Goal: Find specific page/section: Find specific page/section

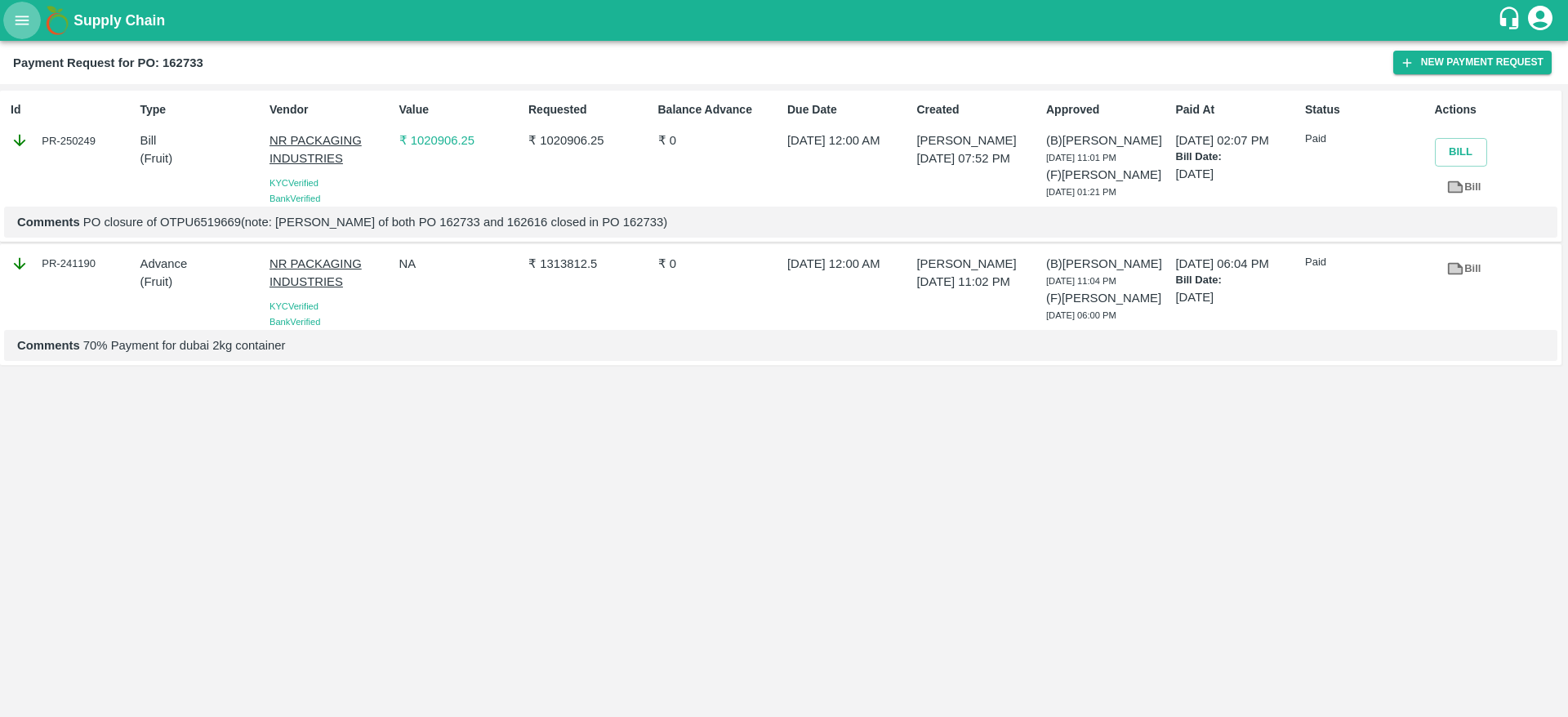
click at [17, 25] on icon "open drawer" at bounding box center [22, 20] width 18 height 18
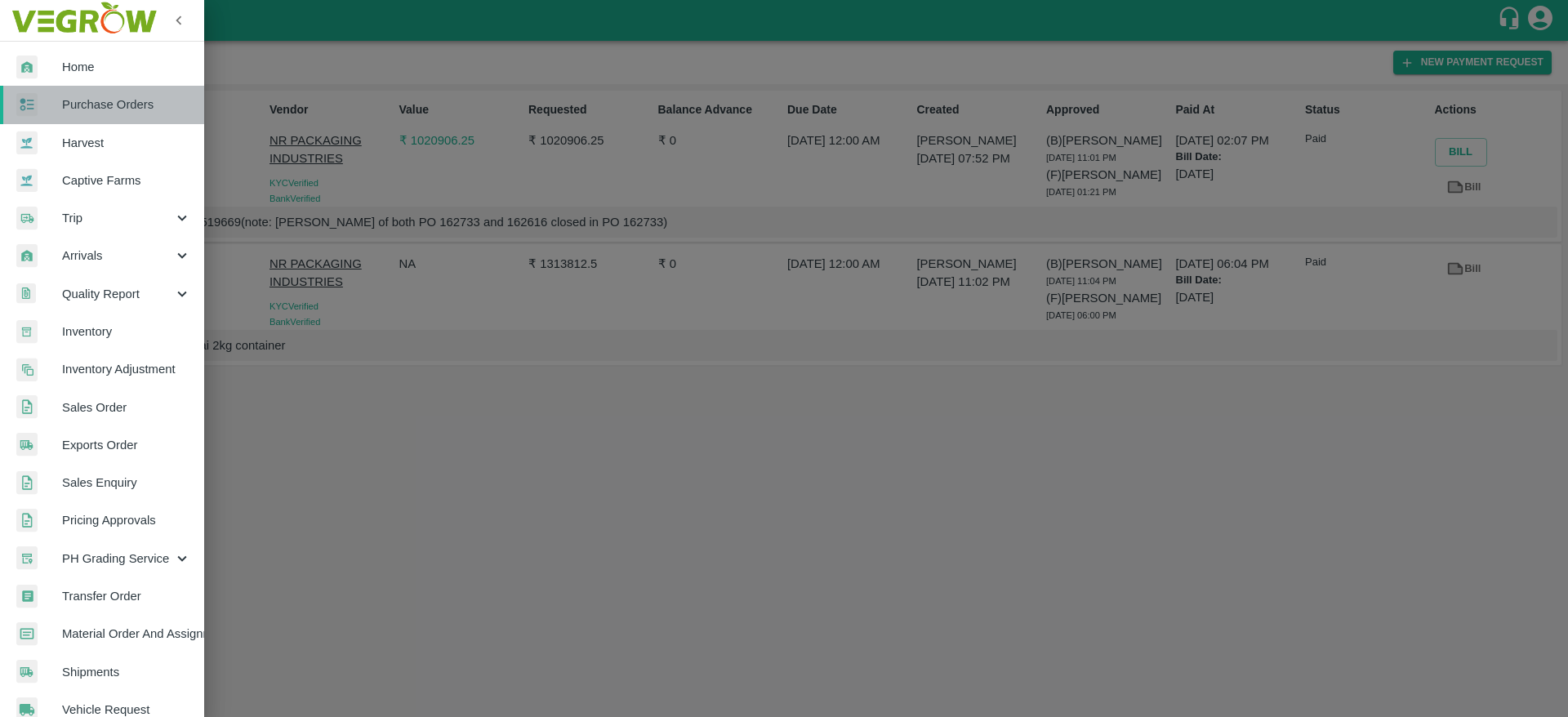
click at [119, 110] on span "Purchase Orders" at bounding box center [126, 105] width 129 height 18
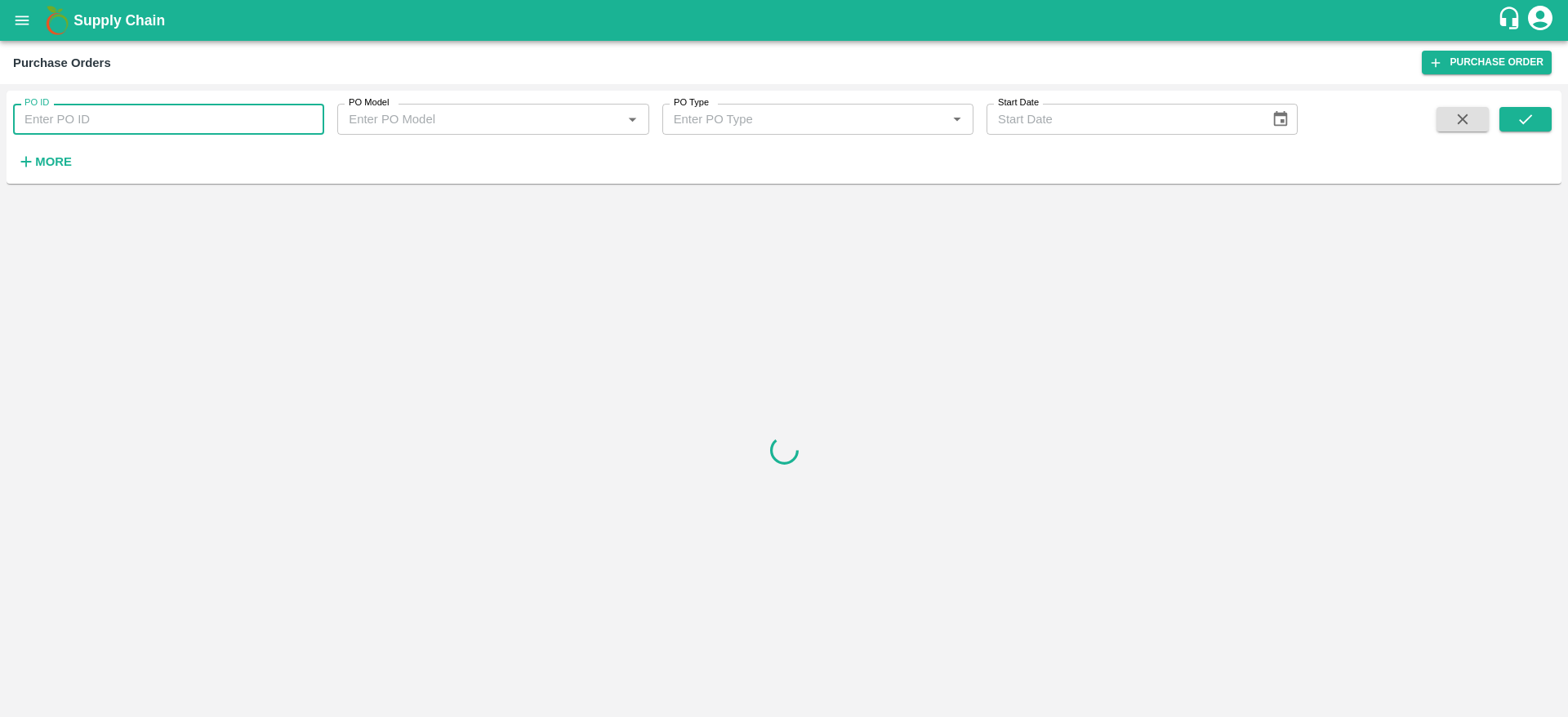
paste input "130735"
click at [82, 127] on input "130735" at bounding box center [169, 120] width 311 height 31
click at [1525, 126] on icon "submit" at bounding box center [1525, 120] width 18 height 18
click at [278, 120] on input "130735" at bounding box center [169, 120] width 311 height 31
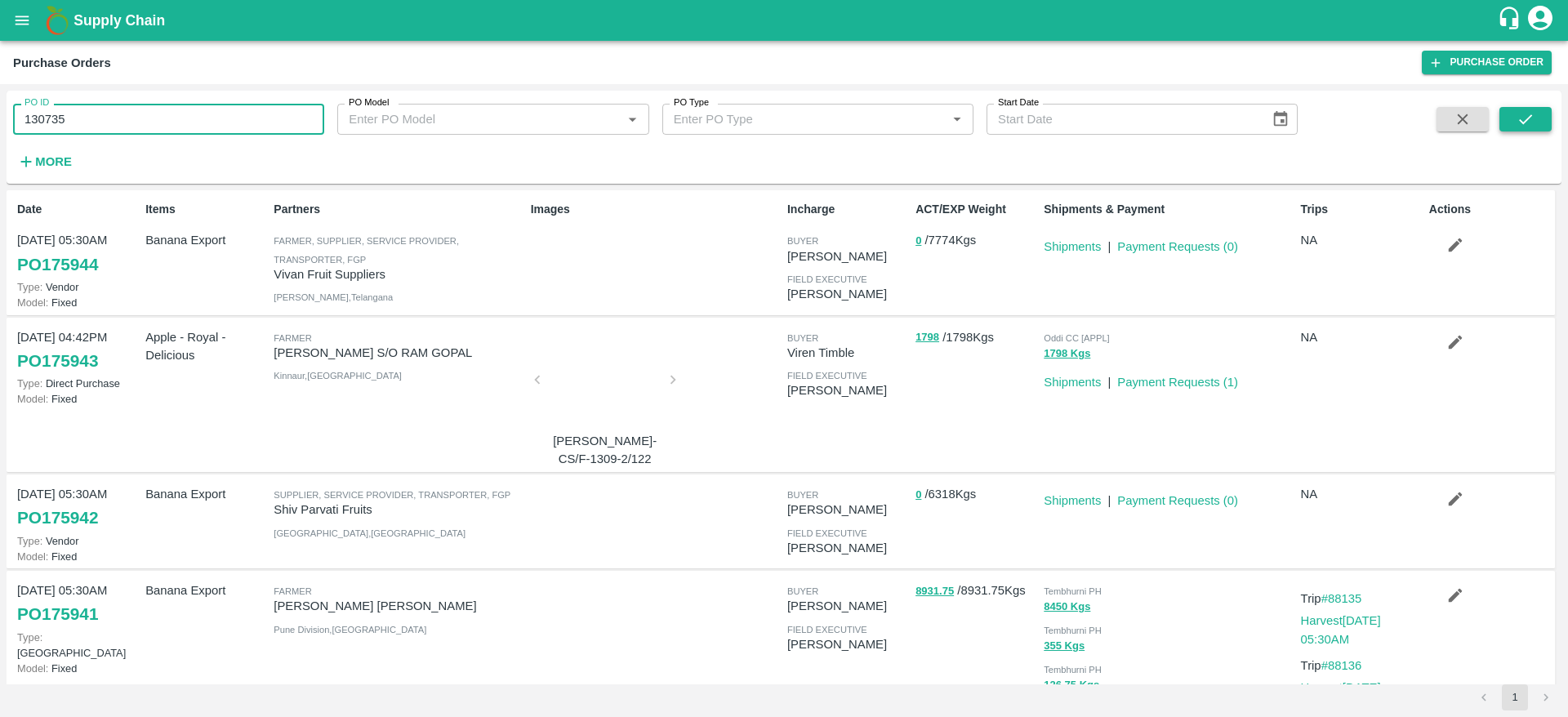
click at [1521, 122] on icon "submit" at bounding box center [1525, 120] width 13 height 10
click at [115, 112] on input "130735" at bounding box center [169, 120] width 311 height 31
type input "130735"
click at [1520, 122] on icon "submit" at bounding box center [1525, 120] width 13 height 10
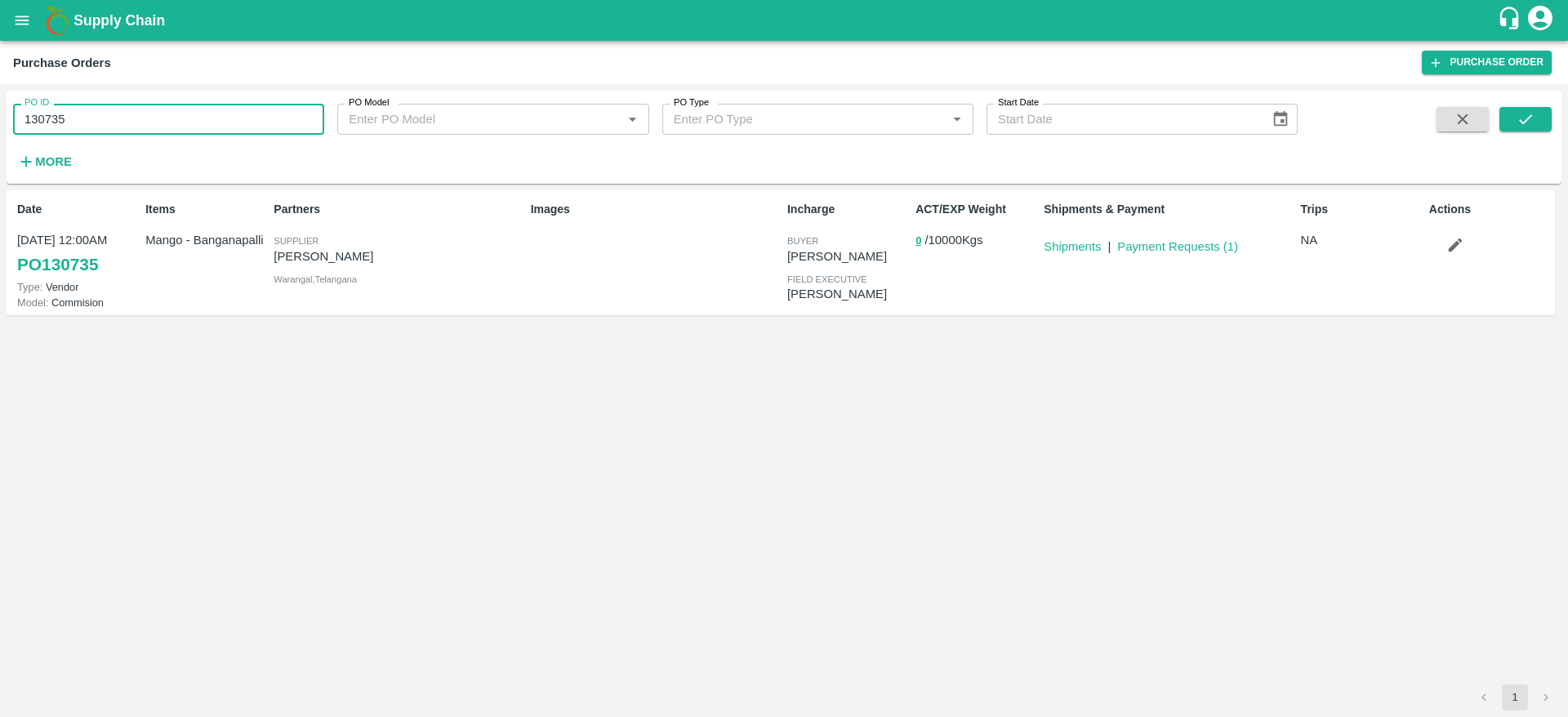
click at [53, 121] on input "130735" at bounding box center [169, 120] width 311 height 31
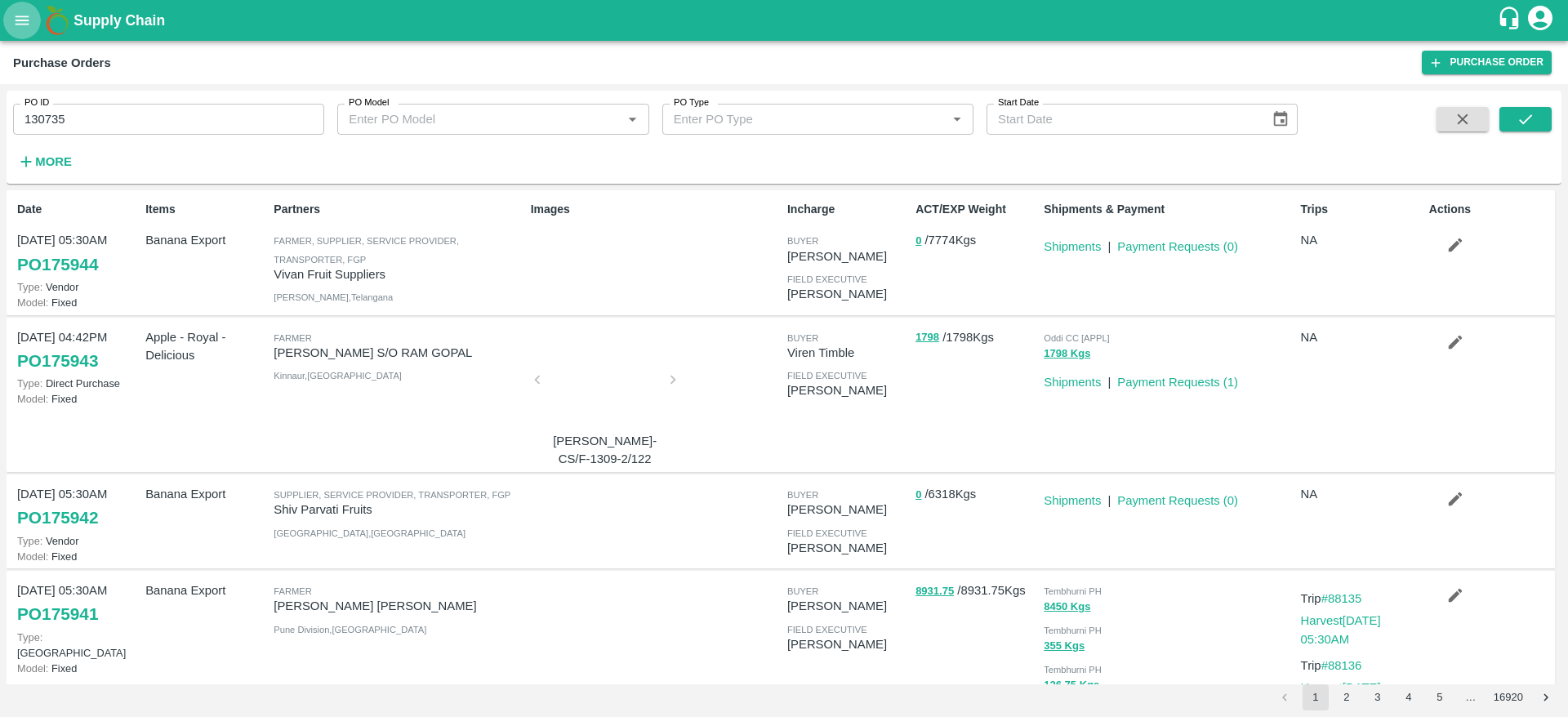
click at [18, 11] on icon "open drawer" at bounding box center [22, 20] width 18 height 18
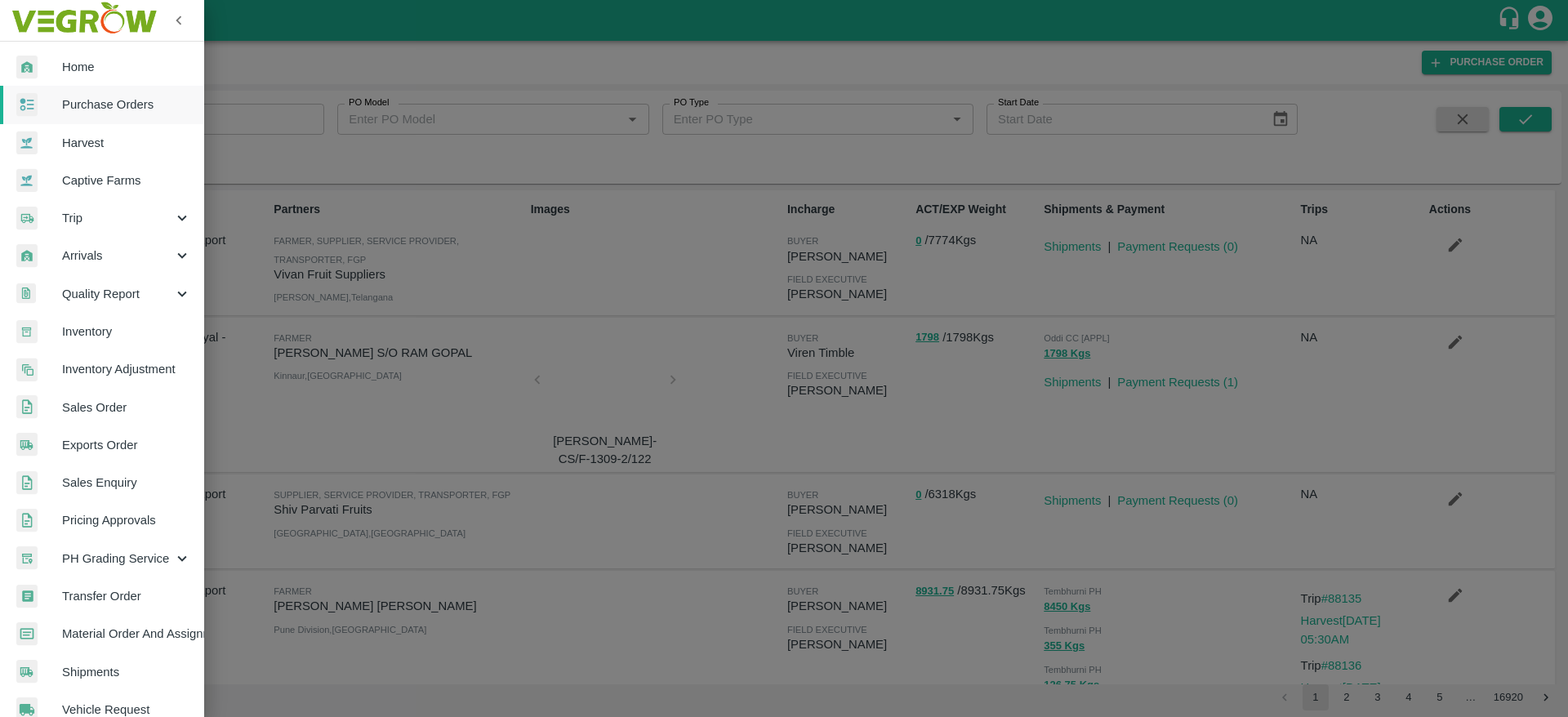
click at [118, 173] on span "Captive Farms" at bounding box center [126, 180] width 129 height 18
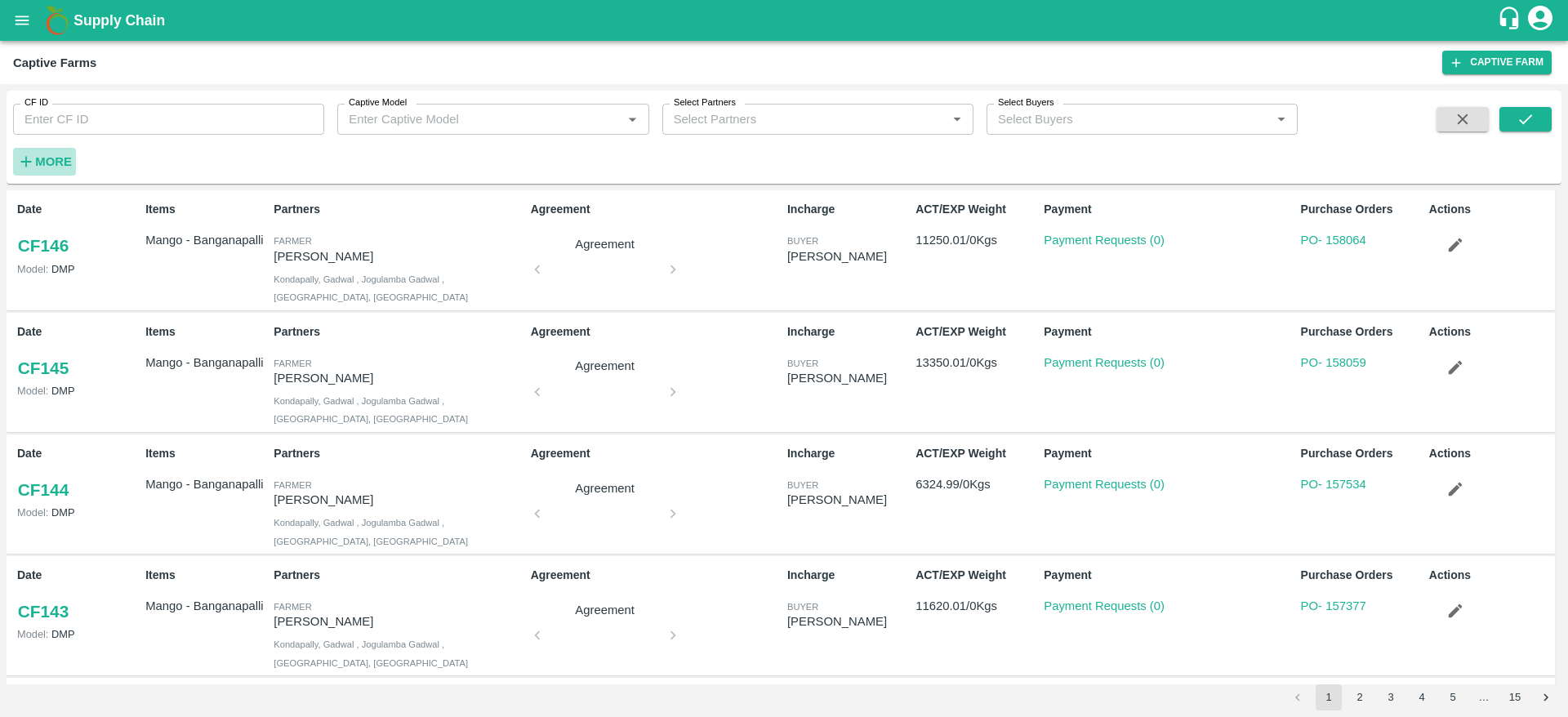
click at [38, 160] on strong "More" at bounding box center [53, 161] width 37 height 13
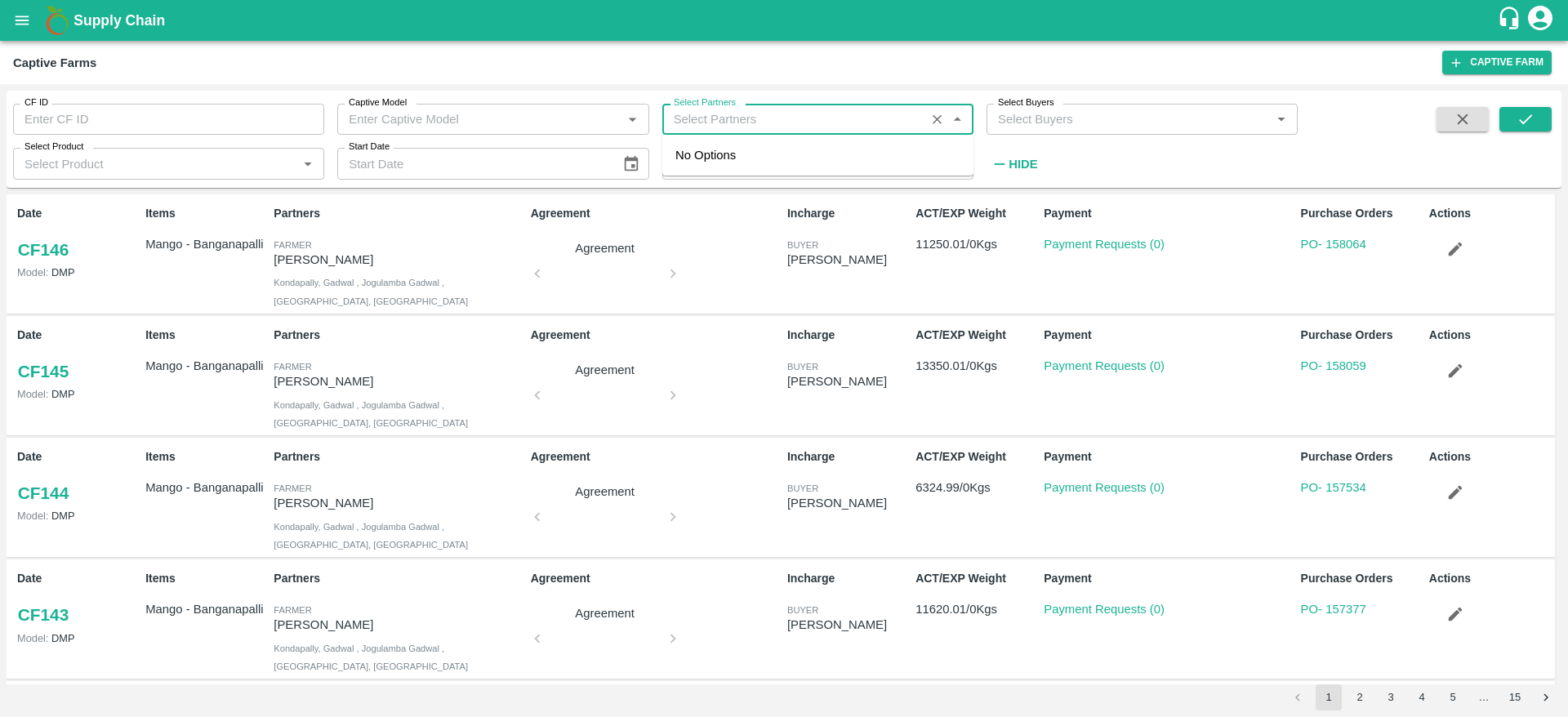
click at [780, 119] on input "Select Partners" at bounding box center [793, 120] width 253 height 21
click at [772, 152] on div "[PERSON_NAME] [PERSON_NAME] -, -9680838235" at bounding box center [821, 164] width 279 height 37
type input "[PERSON_NAME] [PERSON_NAME] -, -9680838235"
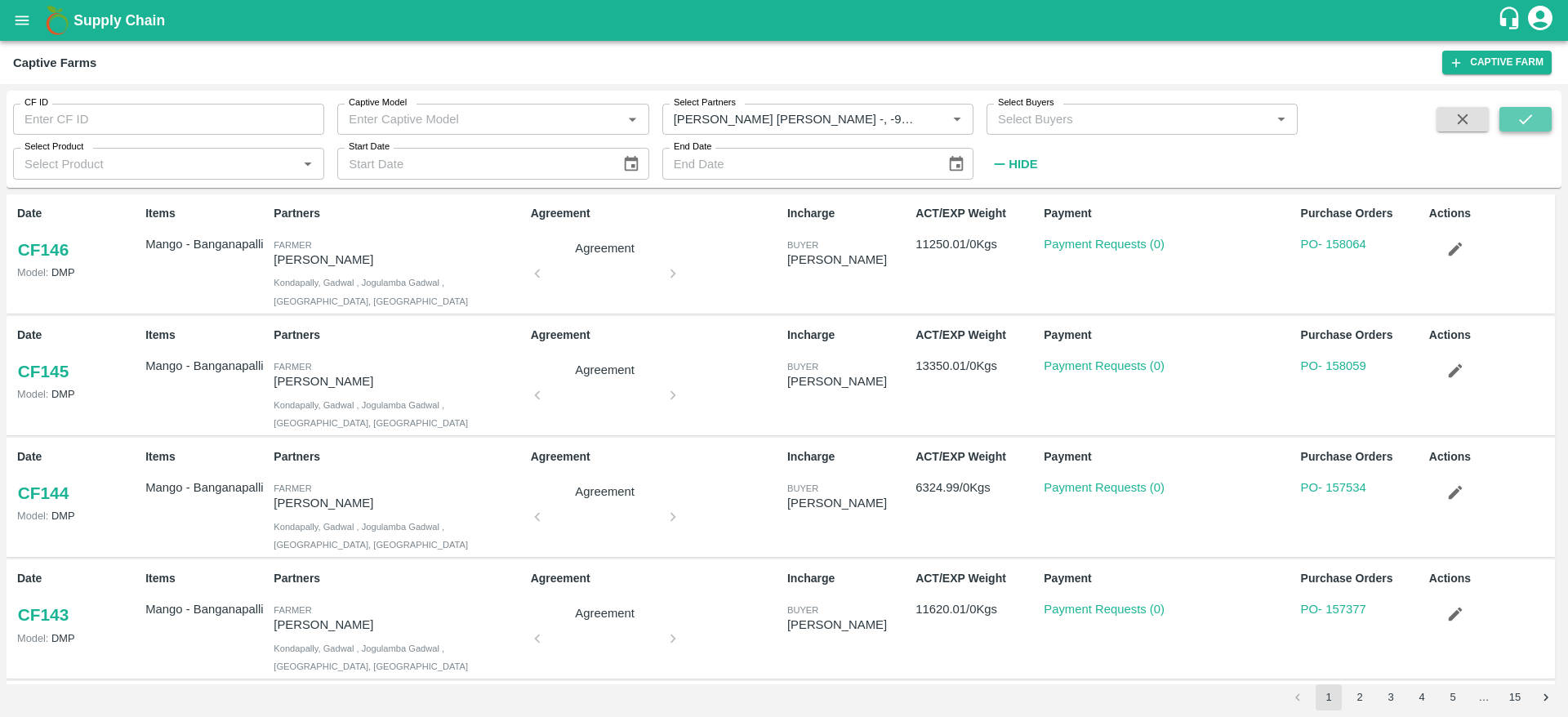
click at [1521, 116] on icon "submit" at bounding box center [1525, 120] width 18 height 18
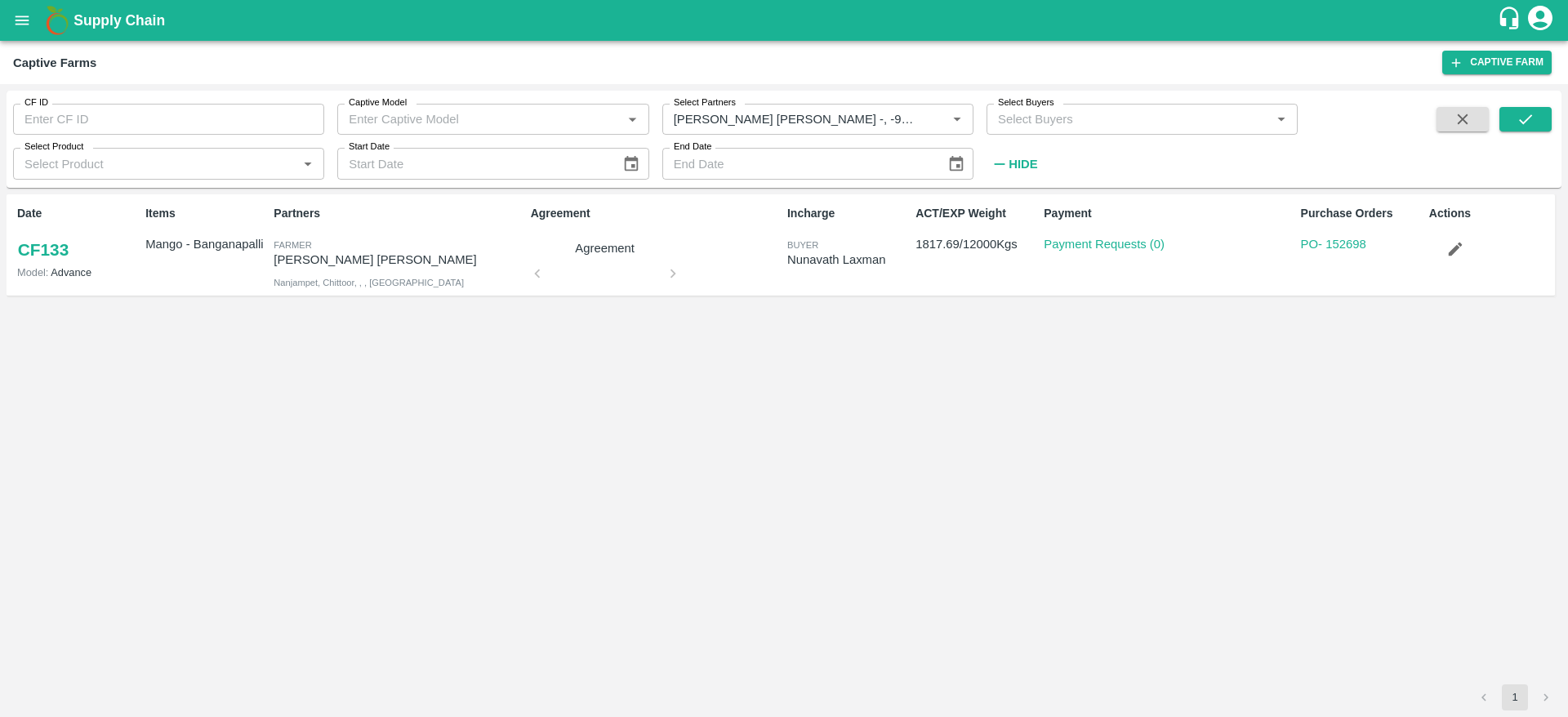
click at [596, 248] on p "Agreement" at bounding box center [605, 248] width 123 height 18
click at [673, 275] on div "Agreement Agreement" at bounding box center [652, 245] width 256 height 93
copy link "152698"
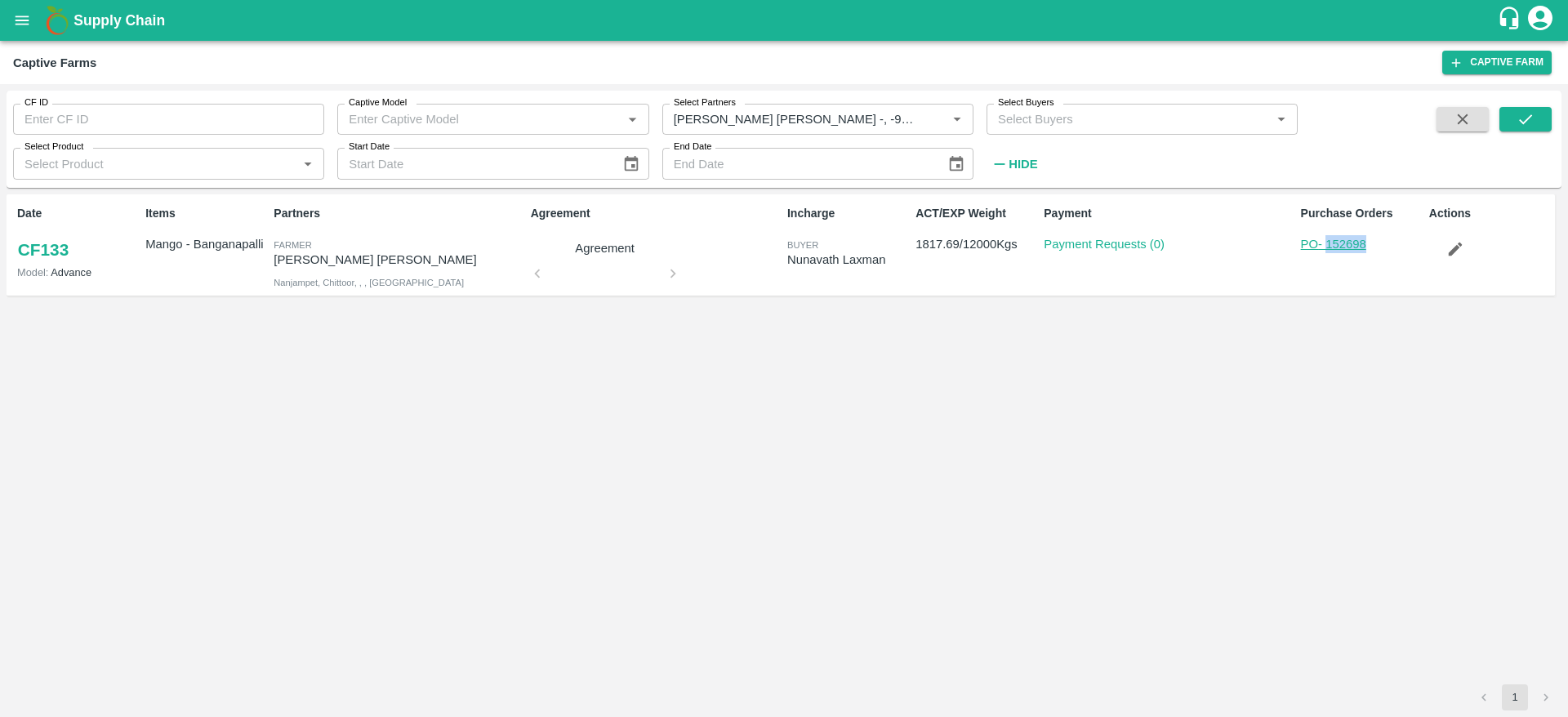
drag, startPoint x: 1386, startPoint y: 246, endPoint x: 1332, endPoint y: 243, distance: 54.1
click at [1332, 243] on div "PO - 152698" at bounding box center [1362, 244] width 122 height 18
click at [287, 249] on span "Farmer" at bounding box center [292, 245] width 38 height 10
click at [287, 252] on p "[PERSON_NAME] [PERSON_NAME]" at bounding box center [398, 260] width 250 height 18
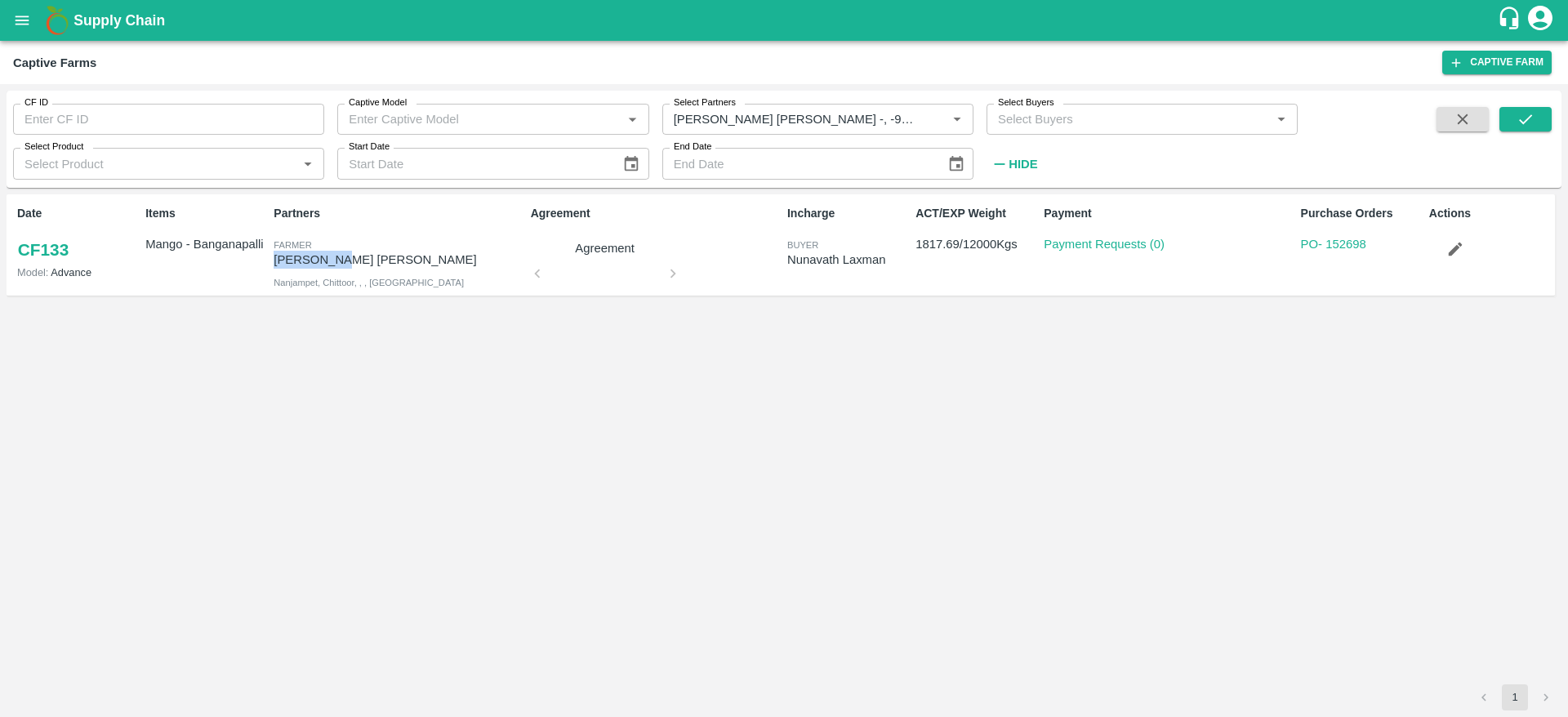
click at [287, 252] on p "[PERSON_NAME] [PERSON_NAME]" at bounding box center [398, 260] width 250 height 18
copy p "[PERSON_NAME] [PERSON_NAME]"
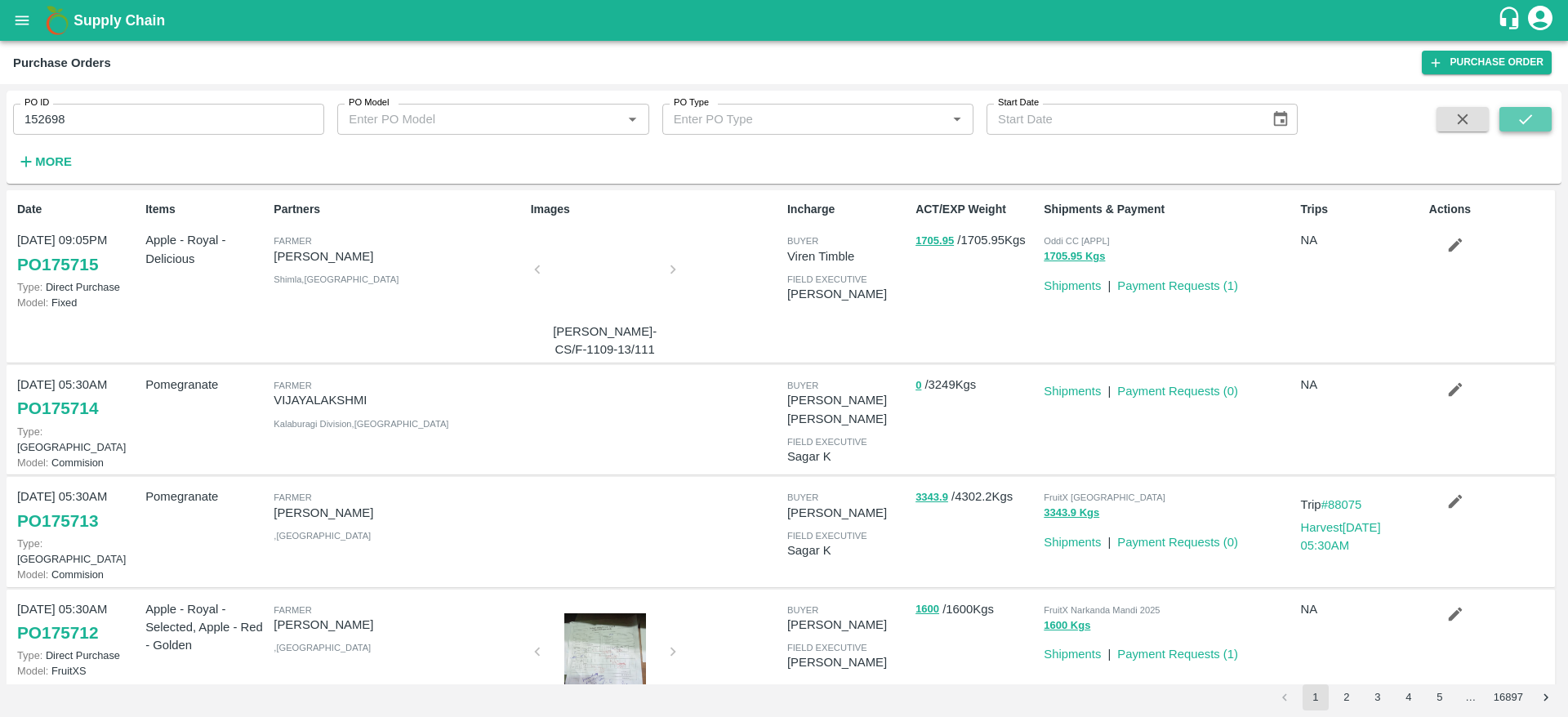
click at [1529, 121] on icon "submit" at bounding box center [1525, 120] width 18 height 18
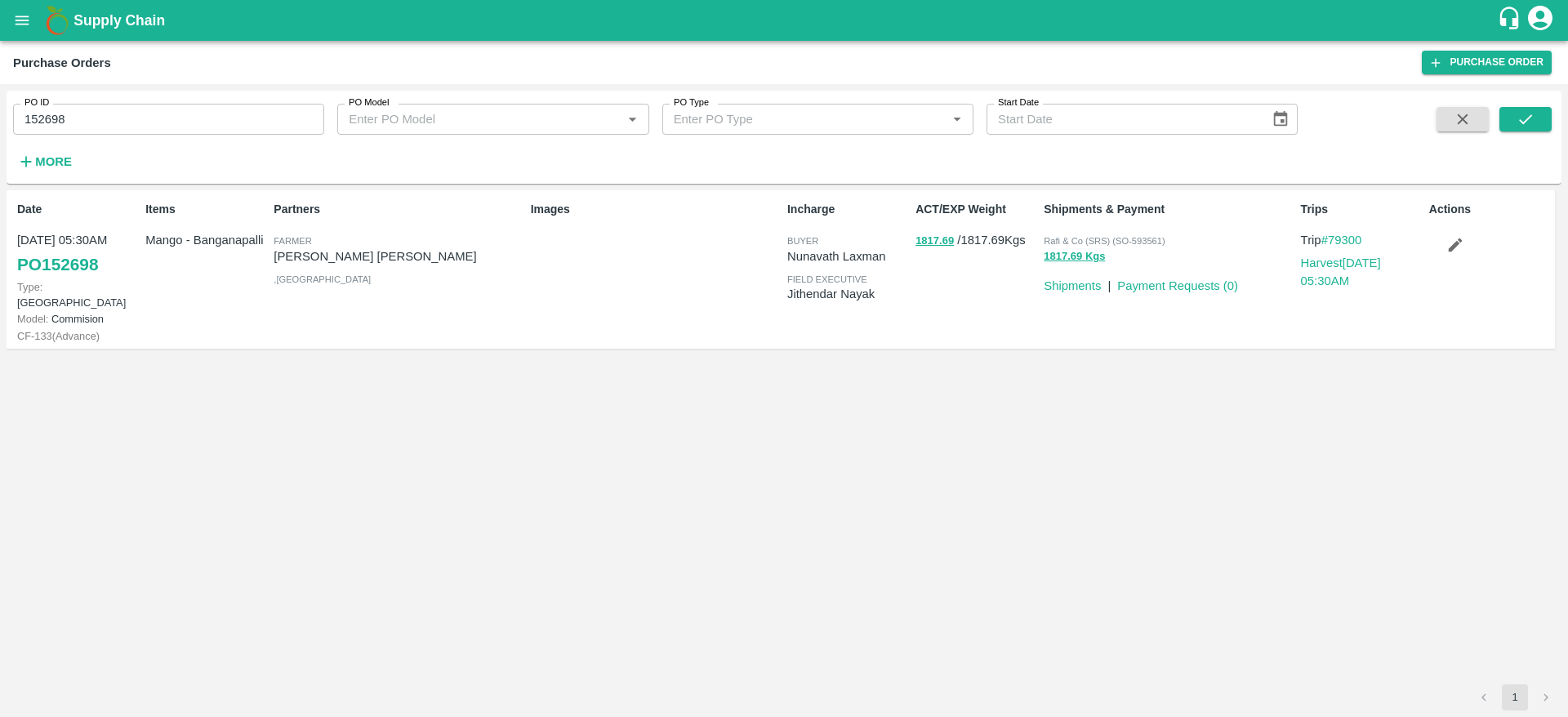
click at [121, 116] on input "152698" at bounding box center [169, 120] width 311 height 31
paste input "text"
click at [121, 116] on input "135871" at bounding box center [169, 120] width 311 height 31
type input "135871"
click at [1513, 113] on button "submit" at bounding box center [1525, 120] width 52 height 25
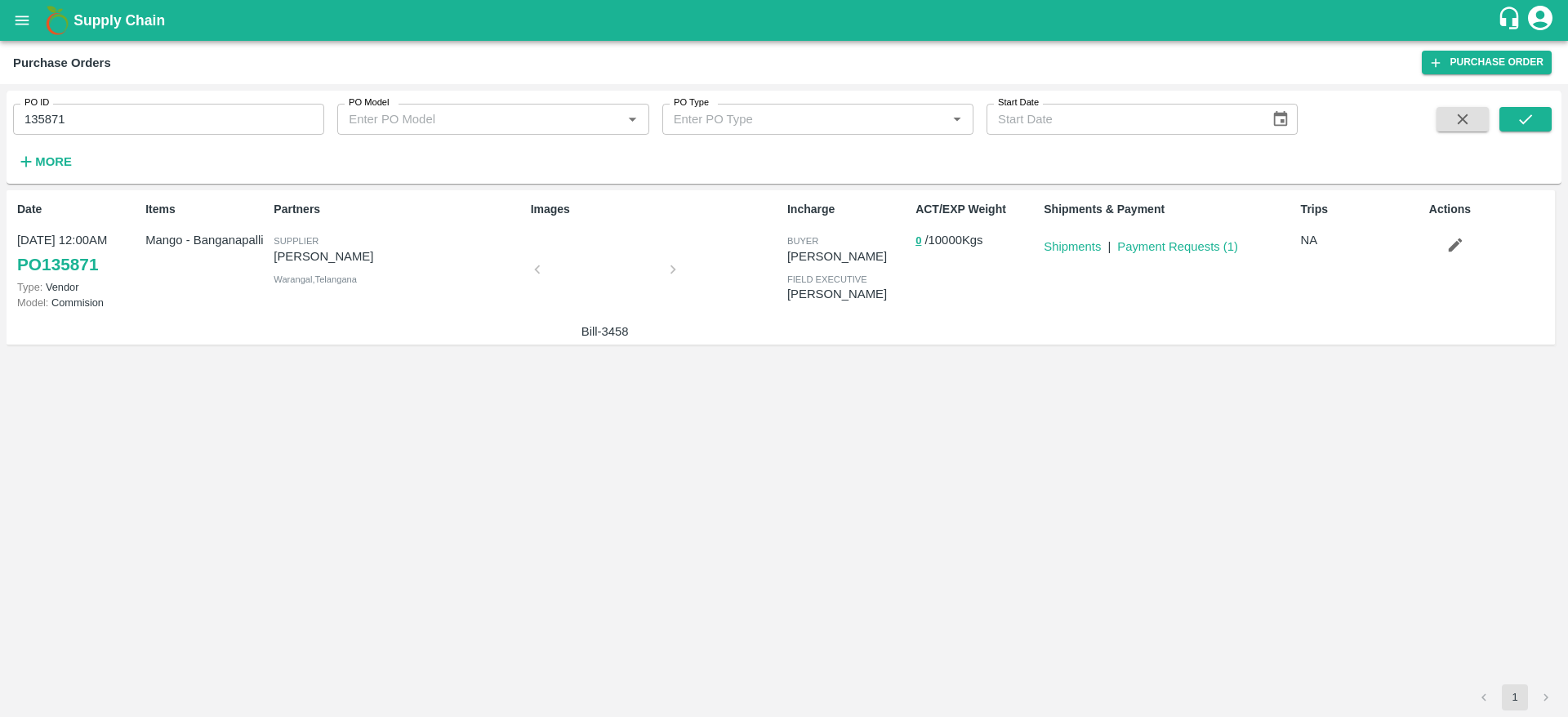
click at [605, 263] on div at bounding box center [605, 275] width 123 height 87
